Goal: Task Accomplishment & Management: Use online tool/utility

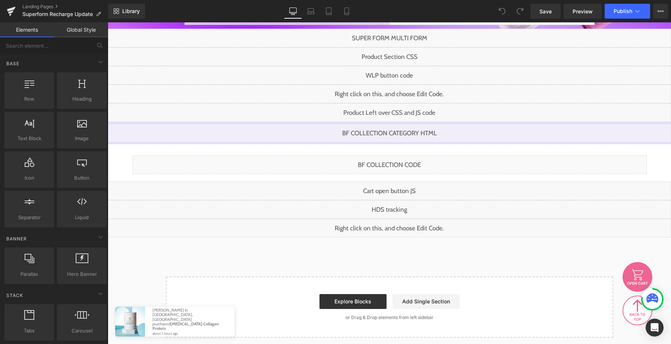
scroll to position [241, 0]
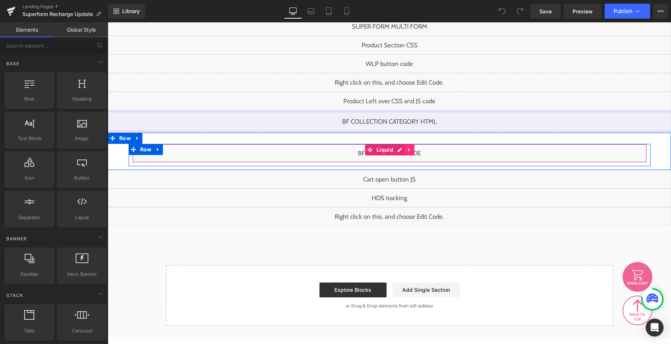
click at [406, 150] on link at bounding box center [410, 149] width 10 height 11
click at [383, 151] on div "Liquid" at bounding box center [389, 153] width 515 height 19
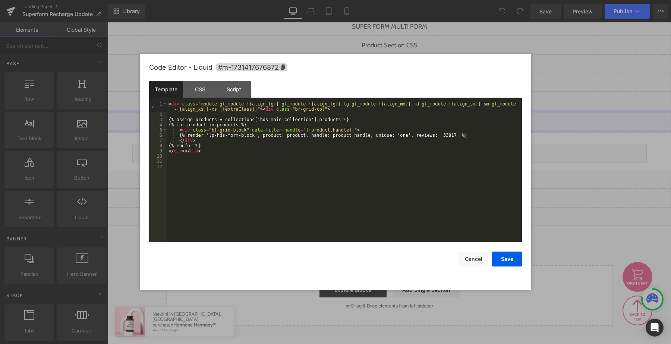
click at [331, 43] on div at bounding box center [335, 172] width 671 height 344
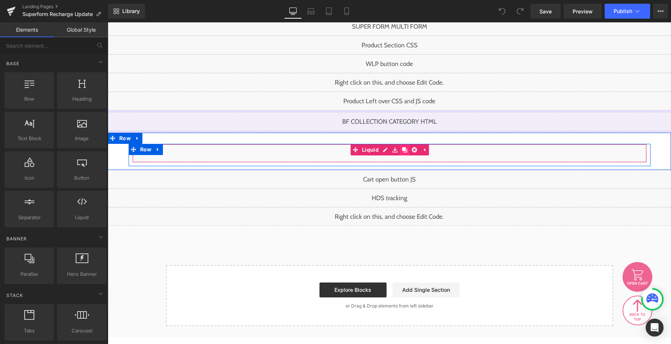
click at [402, 149] on link at bounding box center [405, 149] width 10 height 11
click at [393, 150] on icon at bounding box center [395, 149] width 5 height 5
click at [383, 150] on div "Liquid" at bounding box center [389, 153] width 515 height 19
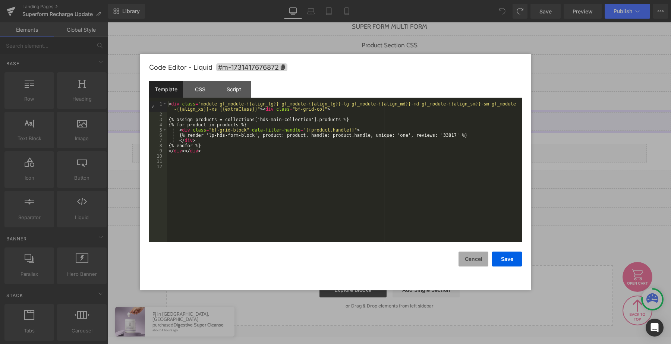
click at [474, 260] on button "Cancel" at bounding box center [474, 259] width 30 height 15
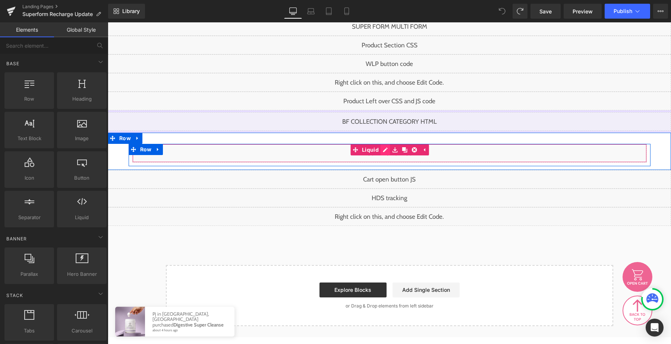
click at [386, 151] on div "Liquid" at bounding box center [389, 153] width 515 height 19
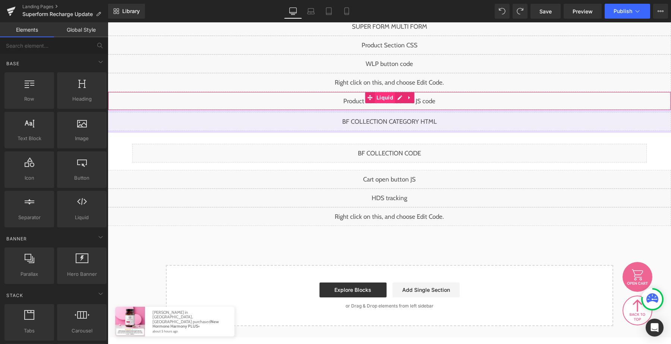
scroll to position [230, 0]
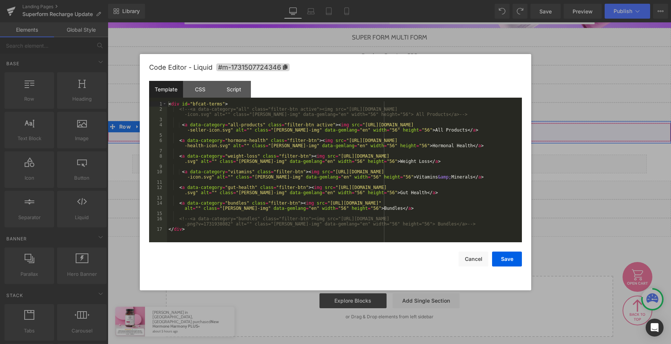
click at [398, 129] on div "Liquid" at bounding box center [389, 132] width 563 height 19
click at [235, 89] on div "Script" at bounding box center [234, 89] width 34 height 17
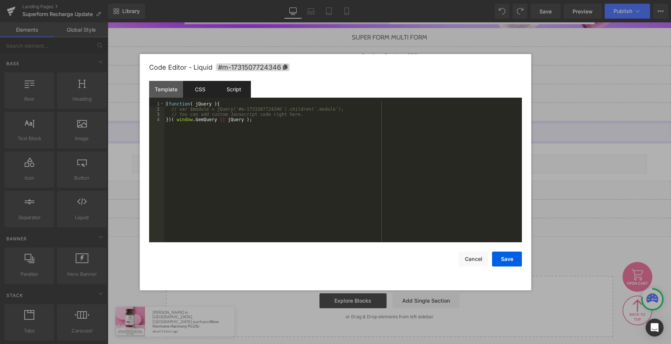
click at [206, 89] on div "CSS" at bounding box center [200, 89] width 34 height 17
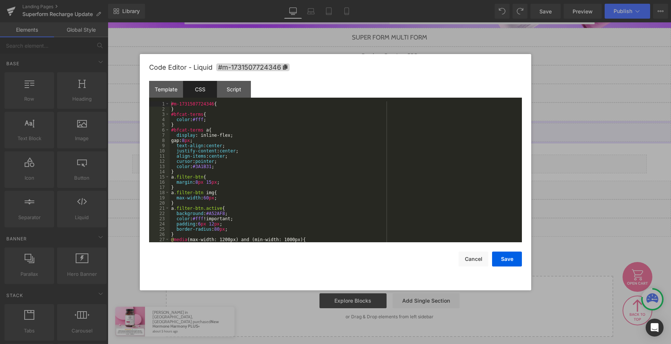
click at [552, 97] on div at bounding box center [335, 172] width 671 height 344
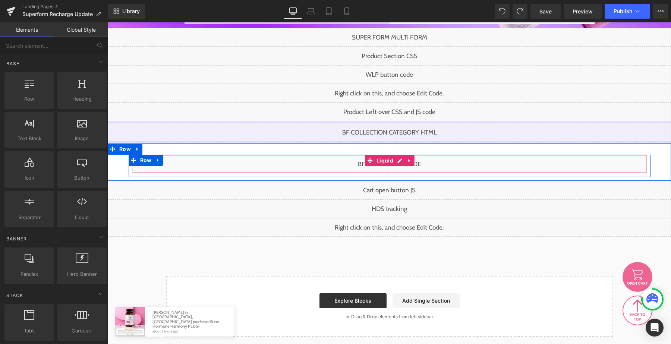
click at [402, 162] on div "Liquid" at bounding box center [389, 164] width 515 height 19
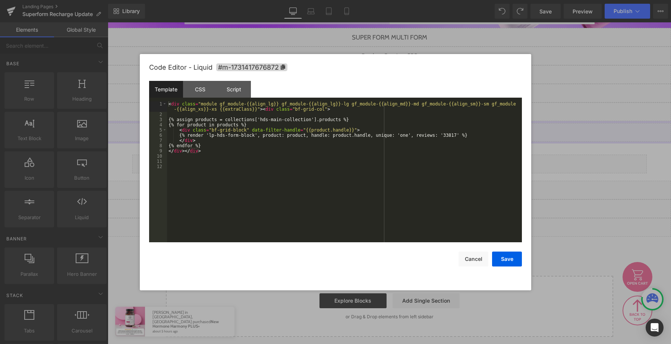
click at [0, 0] on div "Code Editor - Liquid #m-1731417676872" at bounding box center [0, 0] width 0 height 0
click at [0, 0] on div "Script" at bounding box center [0, 0] width 0 height 0
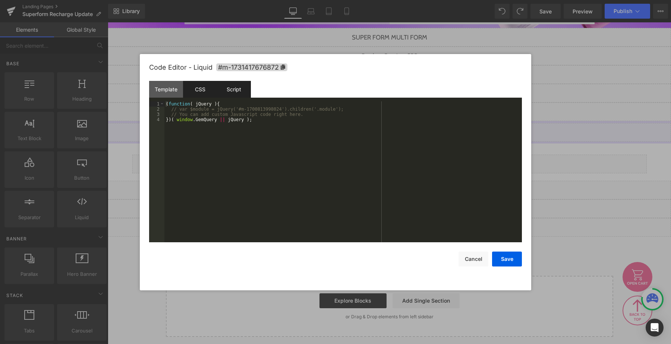
click at [0, 0] on div "CSS" at bounding box center [0, 0] width 0 height 0
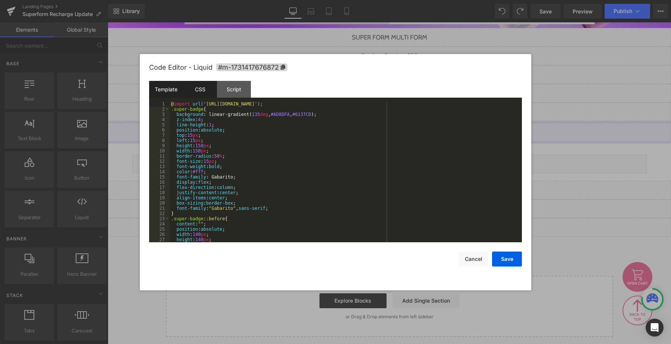
click at [0, 0] on div "Template" at bounding box center [0, 0] width 0 height 0
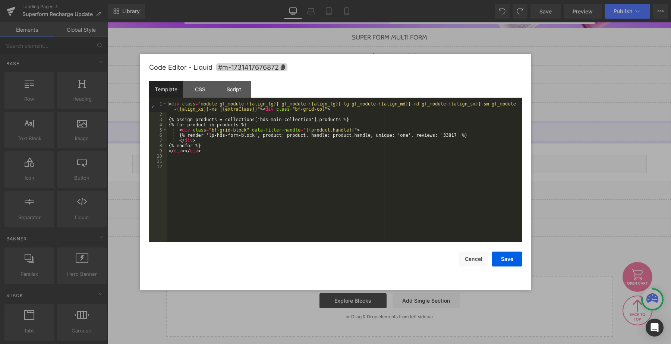
click at [0, 0] on div at bounding box center [0, 0] width 0 height 0
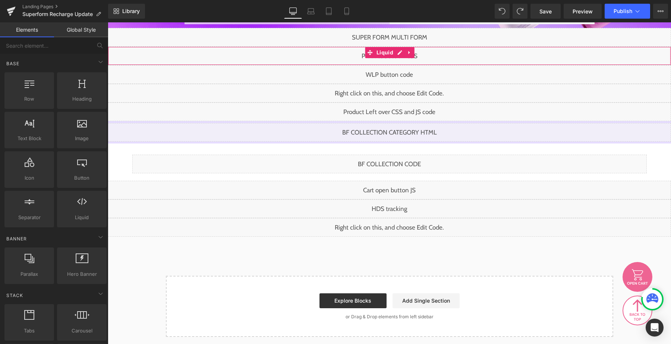
scroll to position [222, 0]
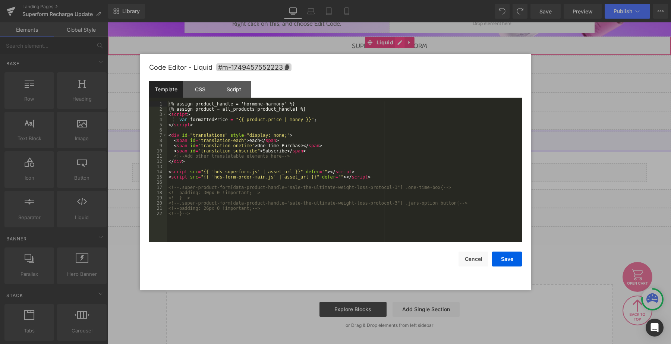
click at [402, 46] on div "Liquid" at bounding box center [389, 46] width 563 height 19
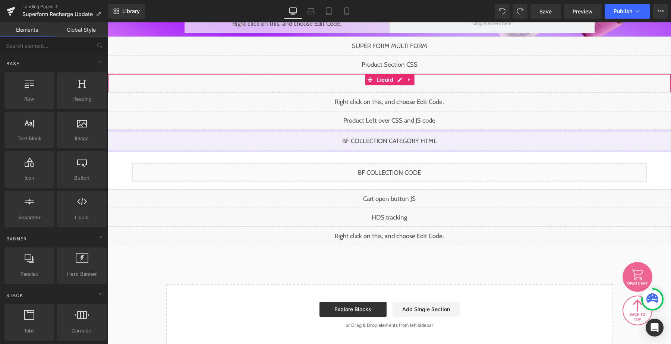
scroll to position [212, 0]
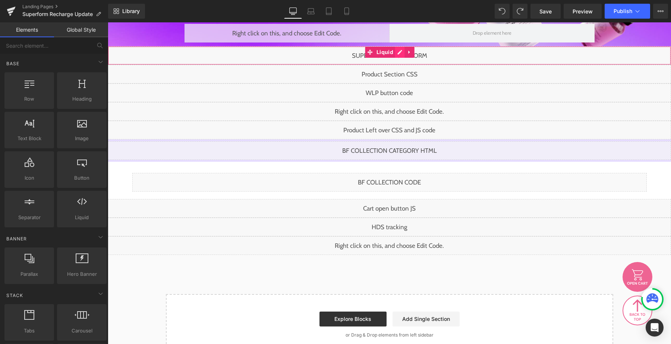
click at [398, 52] on div "Liquid" at bounding box center [389, 55] width 563 height 19
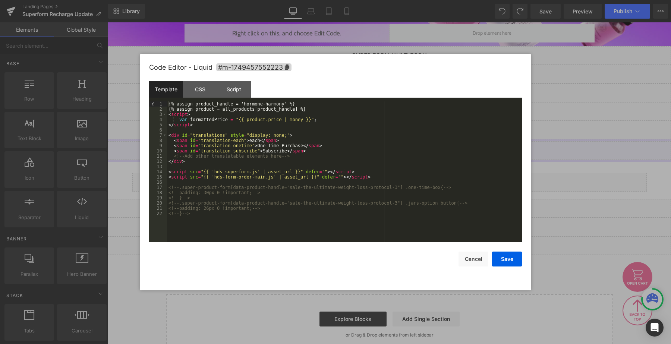
click at [319, 42] on div at bounding box center [335, 172] width 671 height 344
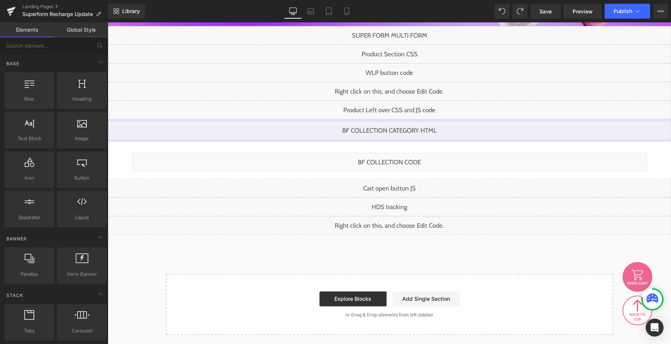
scroll to position [242, 0]
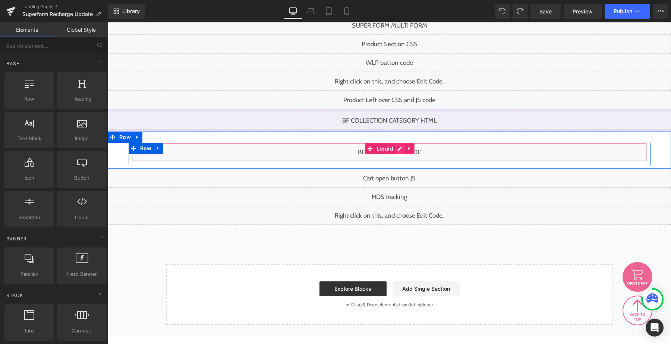
click at [402, 150] on div "Liquid" at bounding box center [389, 152] width 515 height 19
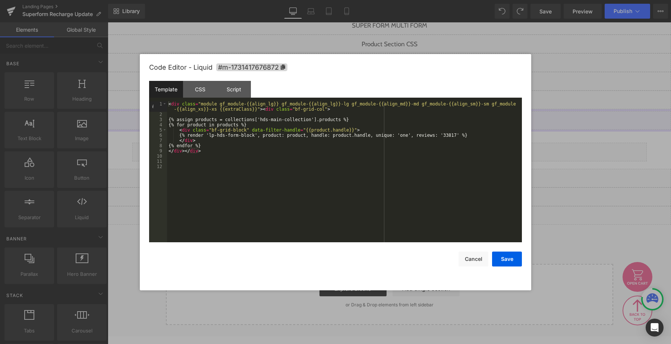
click at [0, 0] on div "< div class = "module gf_module-{{align_lg}} gf_module-{{align_lg}}-lg gf_modul…" at bounding box center [0, 0] width 0 height 0
drag, startPoint x: 253, startPoint y: 136, endPoint x: 216, endPoint y: 136, distance: 36.5
click at [0, 0] on div "< div class = "module gf_module-{{align_lg}} gf_module-{{align_lg}}-lg gf_modul…" at bounding box center [0, 0] width 0 height 0
click at [513, 261] on button "Save" at bounding box center [507, 259] width 30 height 15
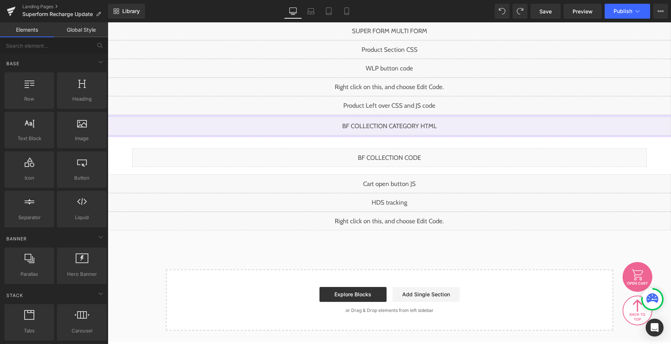
scroll to position [248, 0]
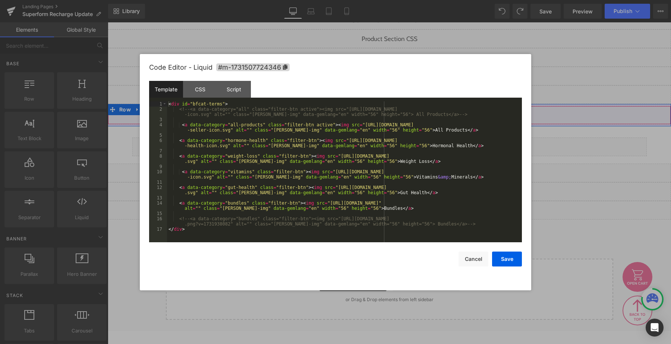
click at [400, 113] on div "Liquid" at bounding box center [389, 115] width 563 height 19
click at [0, 0] on div at bounding box center [0, 0] width 0 height 0
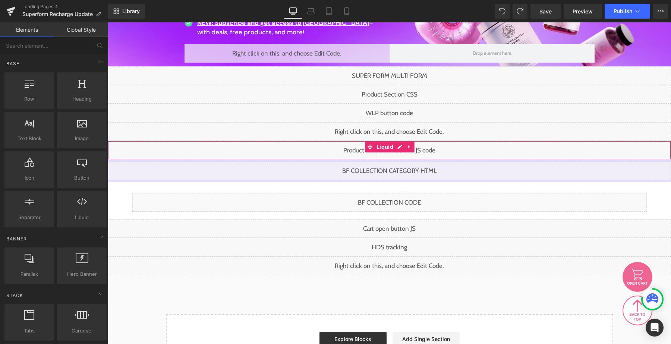
scroll to position [180, 0]
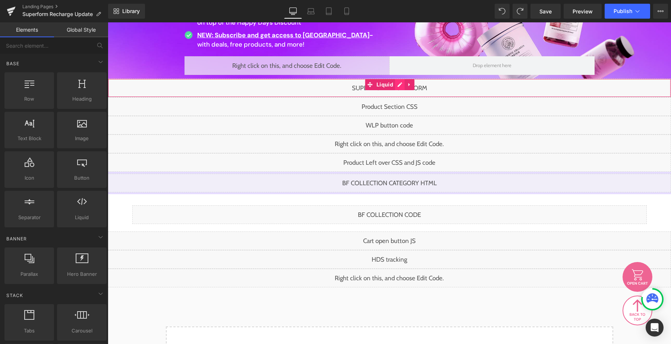
click at [400, 88] on div "Liquid" at bounding box center [389, 88] width 563 height 19
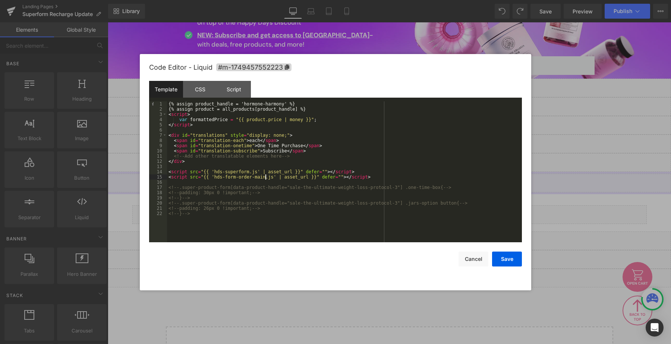
click at [264, 178] on div "{% assign product_handle = 'hormone-harmony' %} {% assign product = all_product…" at bounding box center [344, 176] width 355 height 151
click at [250, 172] on div "{% assign product_handle = 'hormone-harmony' %} {% assign product = all_product…" at bounding box center [344, 176] width 355 height 151
click at [496, 255] on button "Save" at bounding box center [507, 259] width 30 height 15
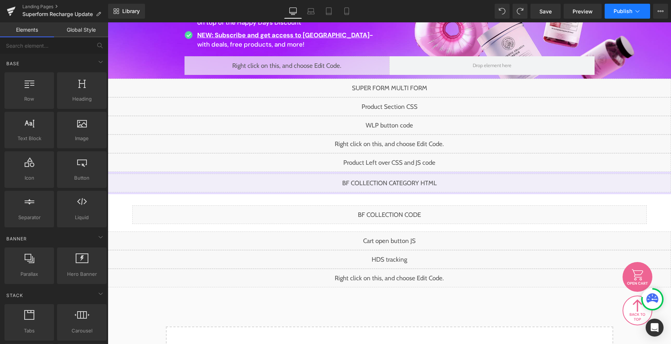
click at [622, 17] on button "Publish" at bounding box center [627, 11] width 45 height 15
click at [546, 14] on span "Save" at bounding box center [546, 11] width 12 height 8
